Goal: Communication & Community: Answer question/provide support

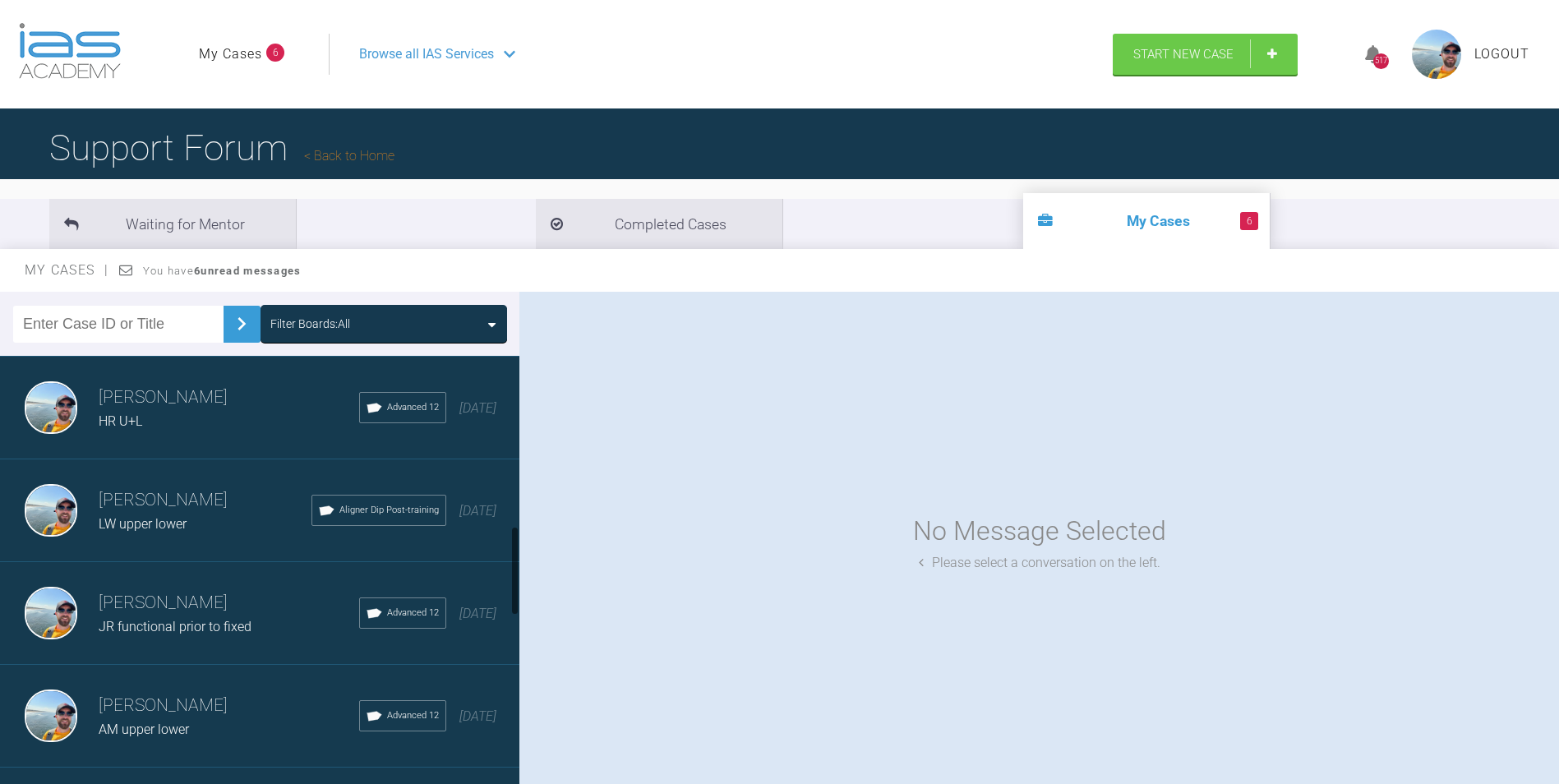
scroll to position [821, 0]
click at [184, 628] on span "JR functional prior to fixed" at bounding box center [175, 625] width 153 height 15
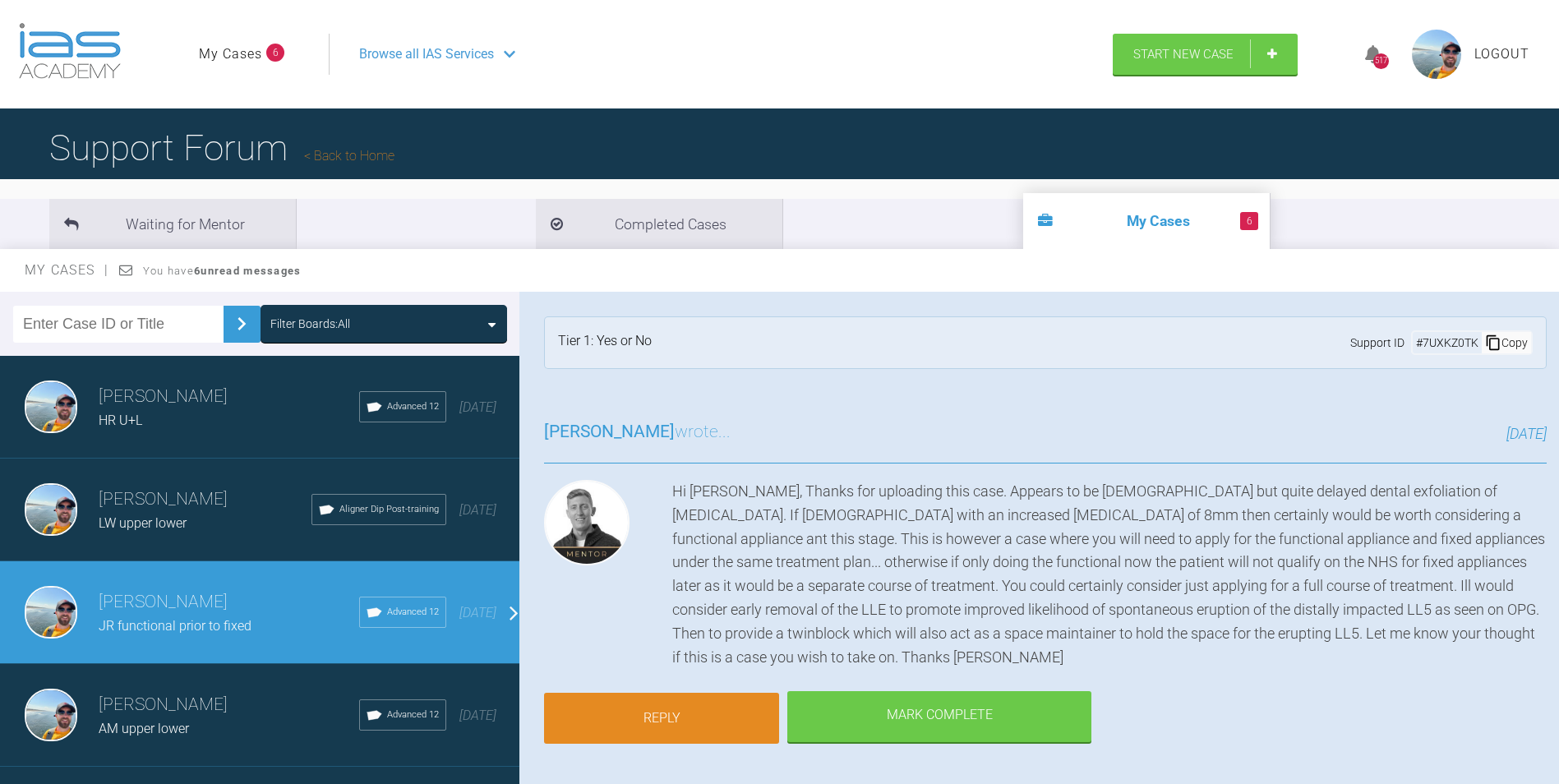
click at [667, 724] on link "Reply" at bounding box center [661, 718] width 235 height 51
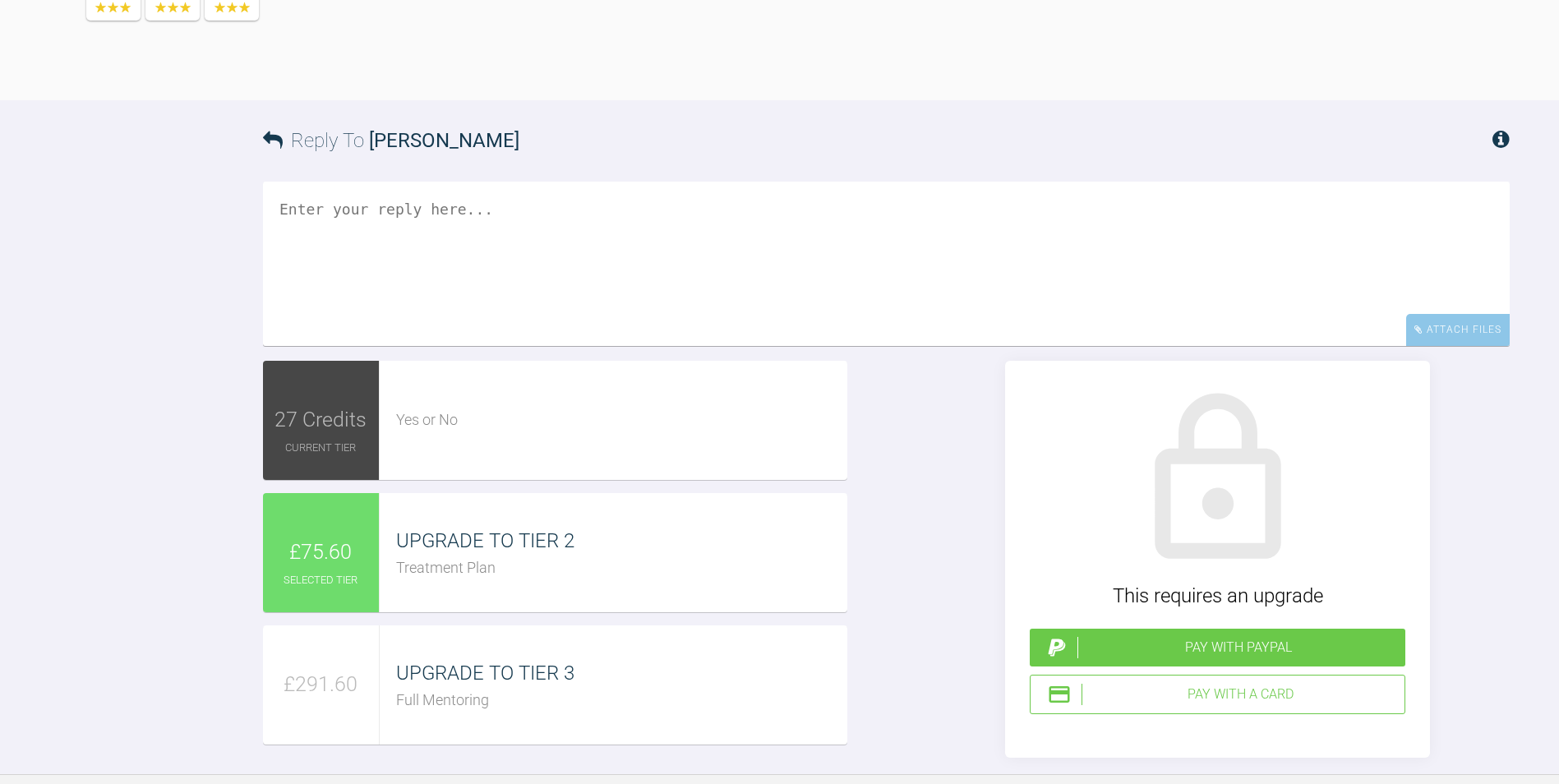
scroll to position [941, 0]
